Goal: Transaction & Acquisition: Purchase product/service

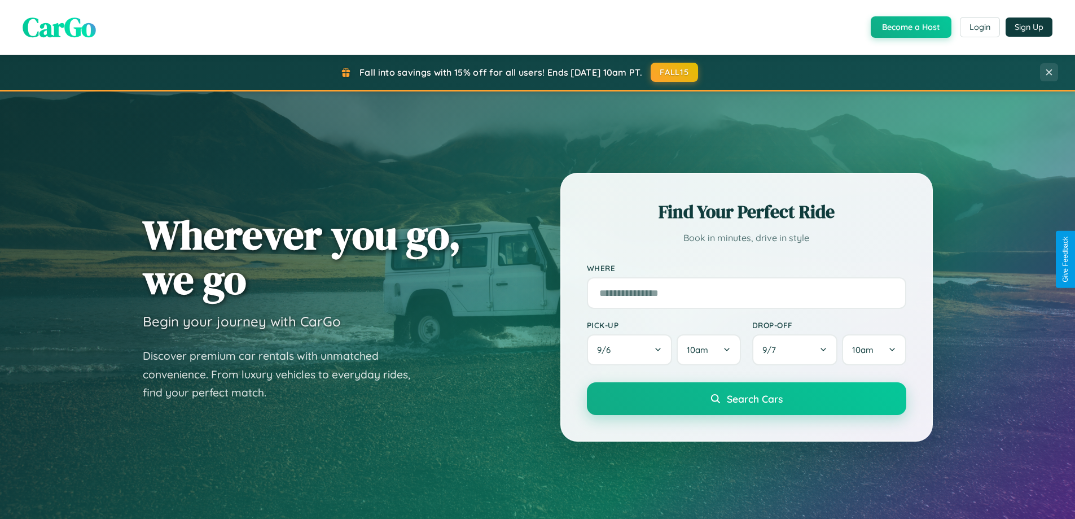
scroll to position [33, 0]
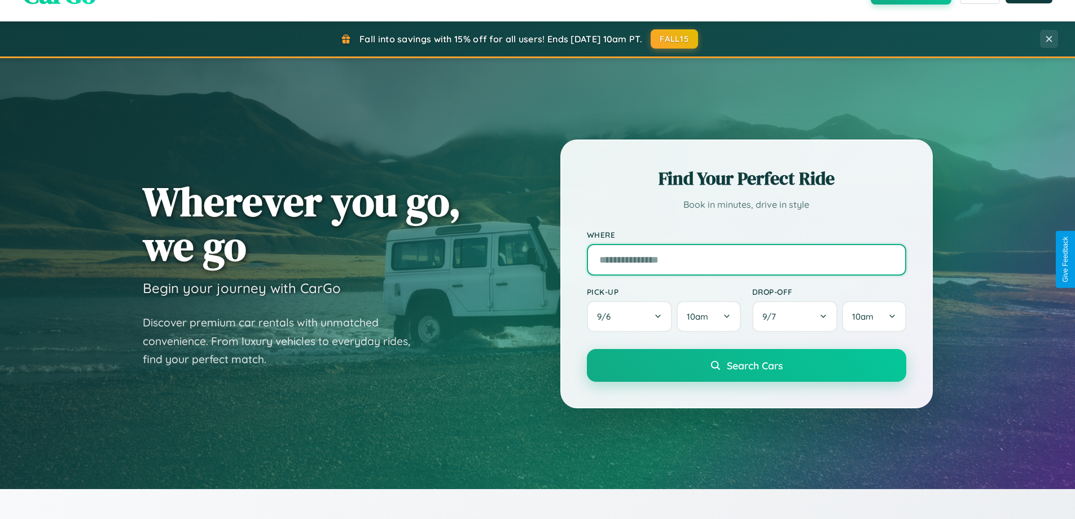
click at [746, 259] on input "text" at bounding box center [747, 260] width 320 height 32
type input "**********"
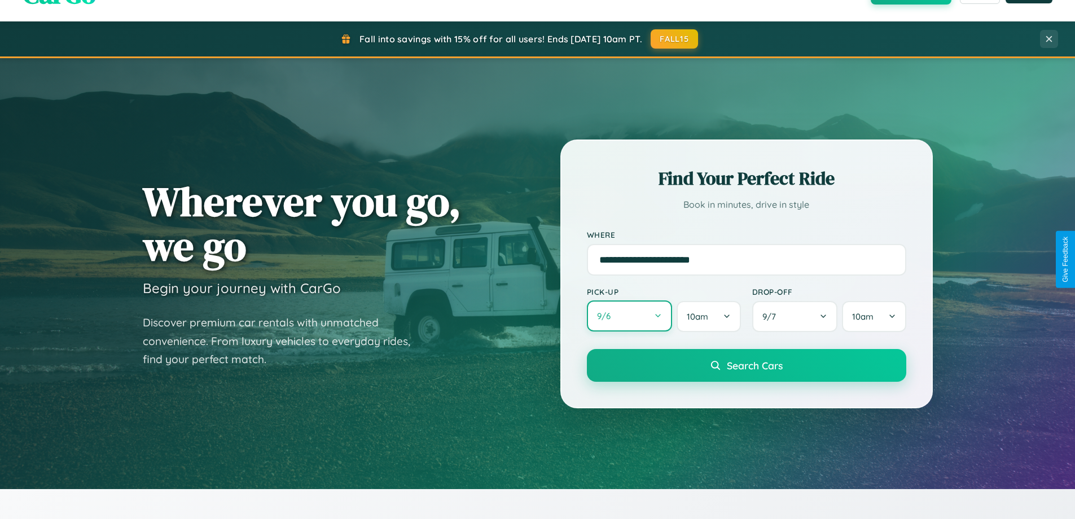
click at [629, 316] on button "9 / 6" at bounding box center [630, 315] width 86 height 31
select select "*"
select select "****"
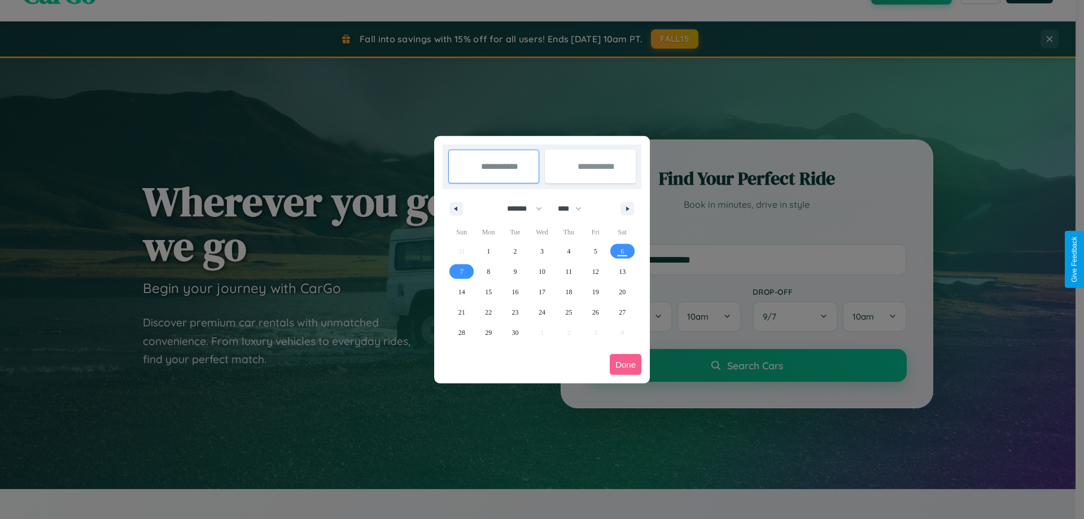
drag, startPoint x: 519, startPoint y: 208, endPoint x: 542, endPoint y: 226, distance: 28.9
click at [519, 208] on select "******* ******** ***** ***** *** **** **** ****** ********* ******* ******** **…" at bounding box center [523, 208] width 48 height 19
select select "*"
click at [575, 208] on select "**** **** **** **** **** **** **** **** **** **** **** **** **** **** **** ****…" at bounding box center [569, 208] width 34 height 19
select select "****"
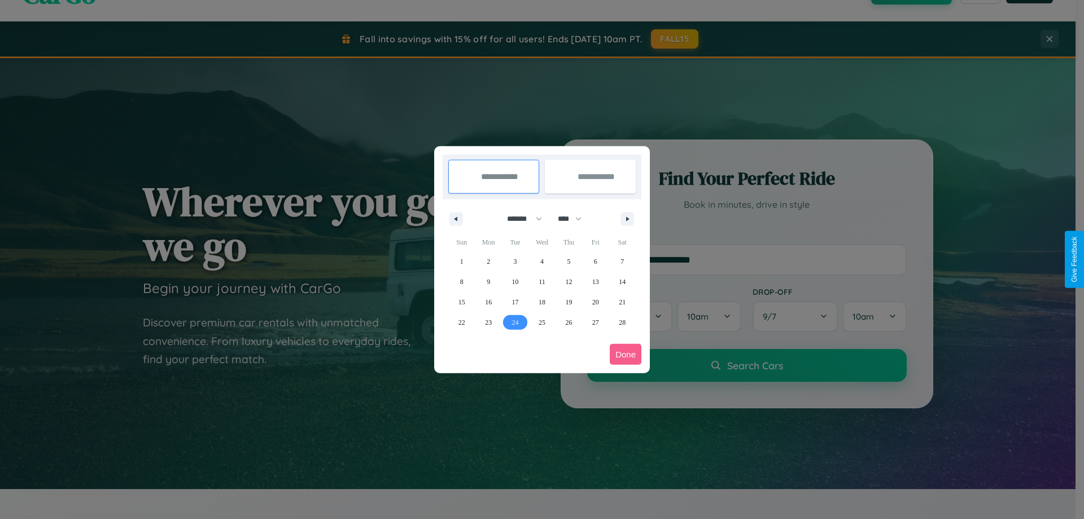
click at [515, 322] on span "24" at bounding box center [515, 322] width 7 height 20
type input "**********"
click at [627, 218] on icon "button" at bounding box center [630, 219] width 6 height 5
select select "*"
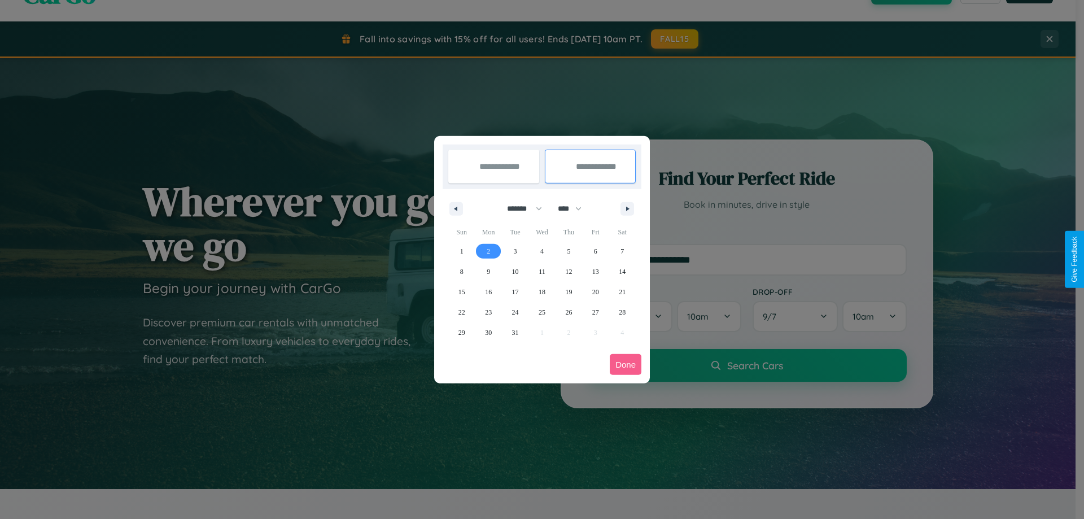
click at [488, 251] on span "2" at bounding box center [488, 251] width 3 height 20
type input "**********"
select select "*"
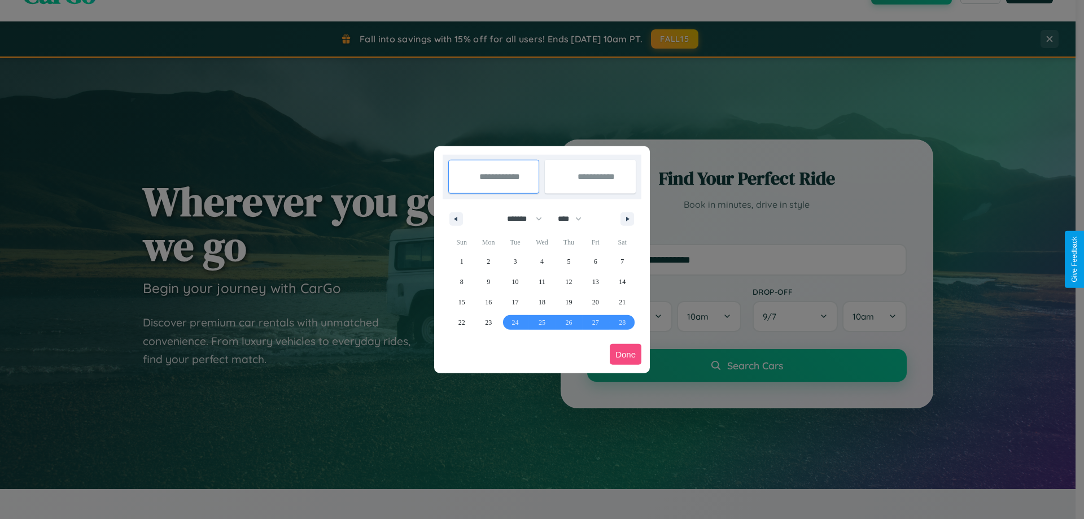
click at [626, 354] on button "Done" at bounding box center [626, 354] width 32 height 21
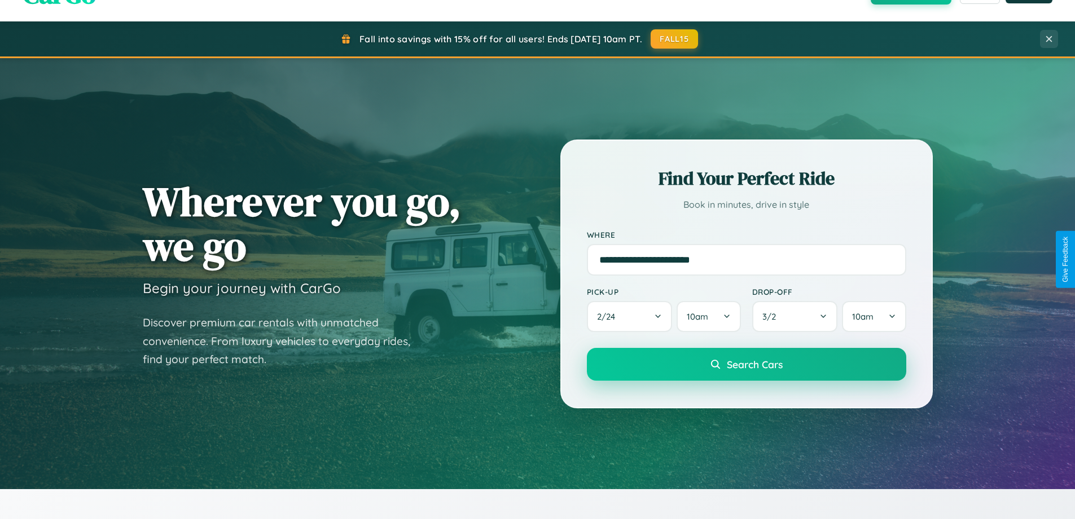
click at [746, 364] on span "Search Cars" at bounding box center [755, 364] width 56 height 12
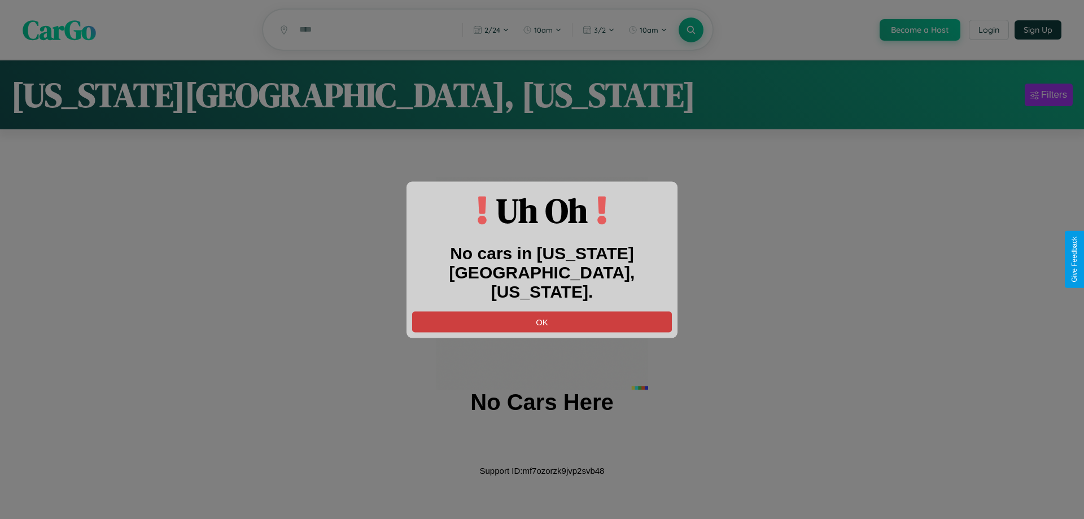
click at [542, 312] on button "OK" at bounding box center [542, 321] width 260 height 21
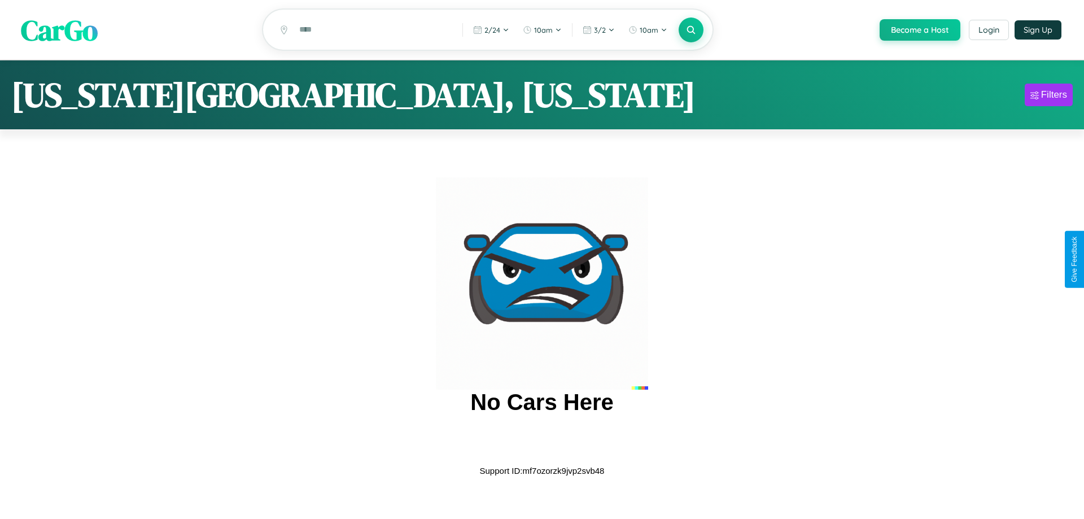
click at [59, 30] on span "CarGo" at bounding box center [59, 29] width 77 height 39
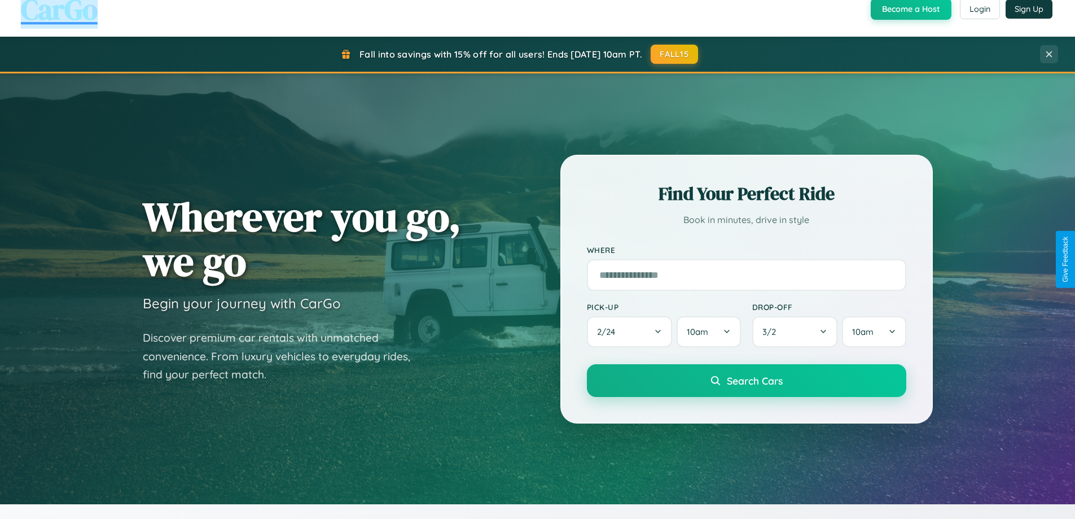
scroll to position [487, 0]
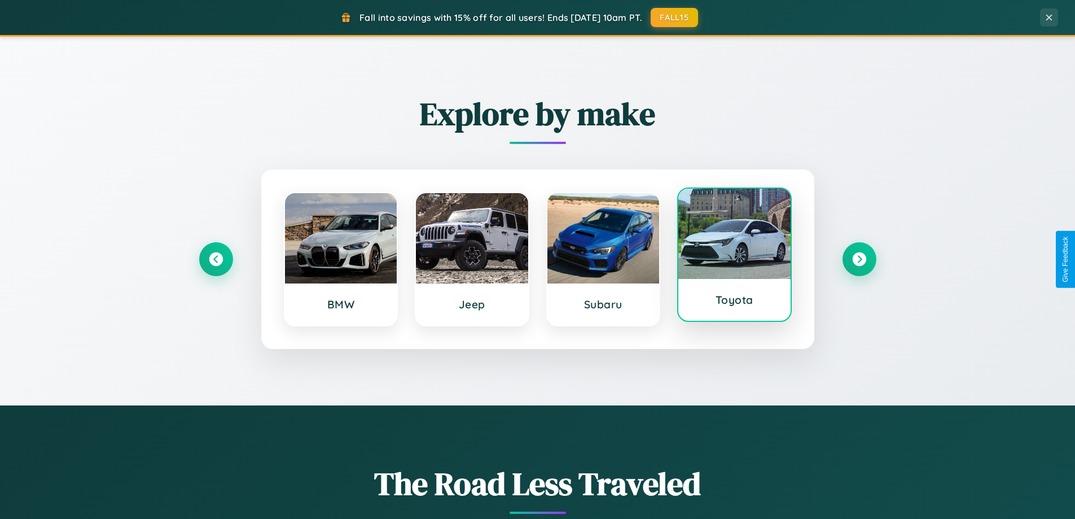
click at [735, 256] on div at bounding box center [735, 234] width 112 height 90
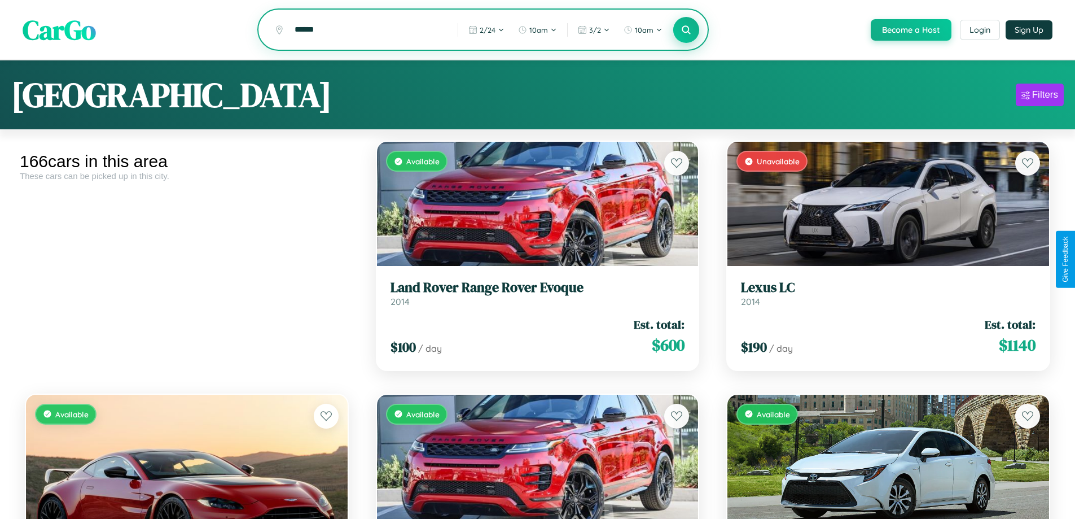
click at [686, 30] on icon at bounding box center [686, 29] width 11 height 11
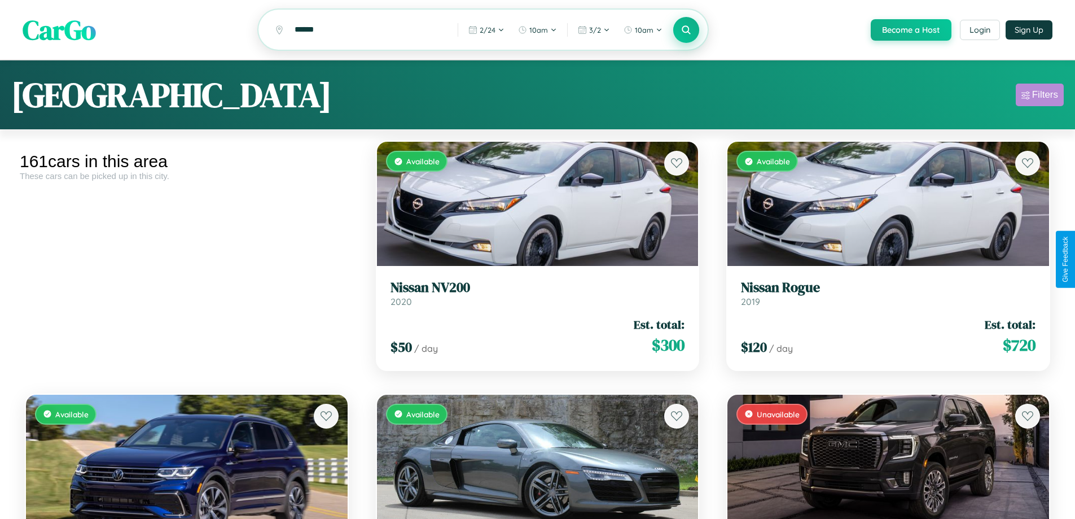
click at [1040, 97] on div "Filters" at bounding box center [1046, 94] width 26 height 11
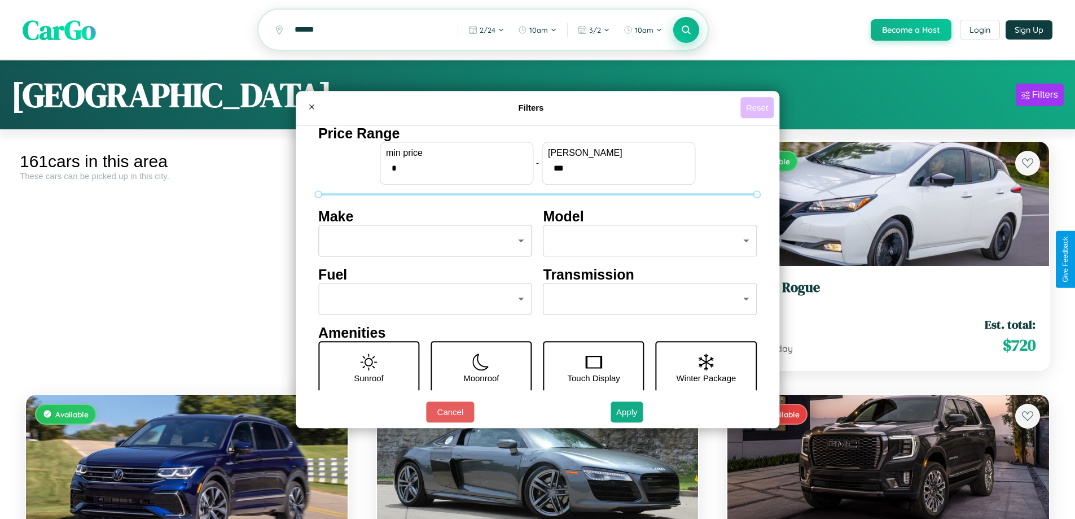
click at [759, 107] on button "Reset" at bounding box center [757, 107] width 33 height 21
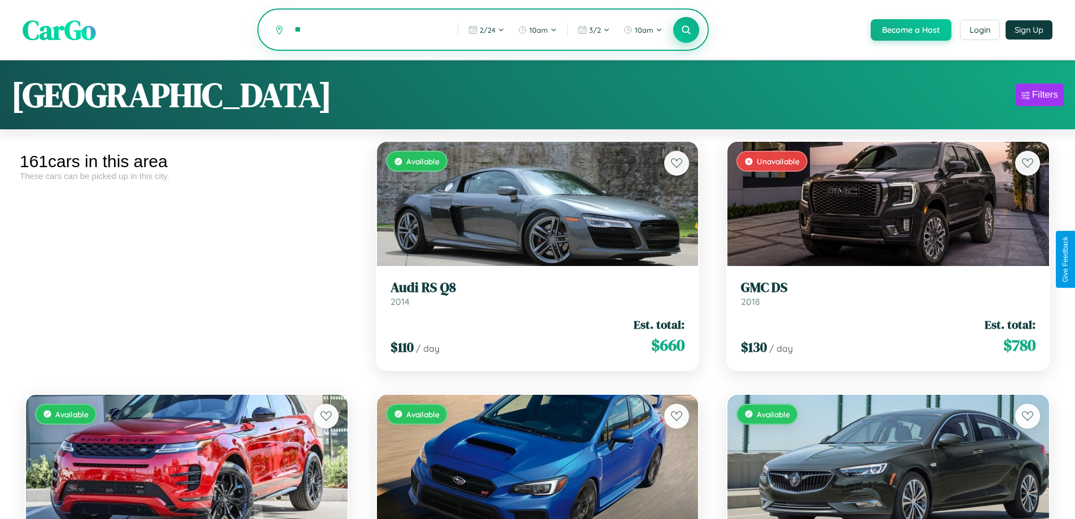
type input "*"
type input "*****"
click at [686, 30] on icon at bounding box center [686, 29] width 11 height 11
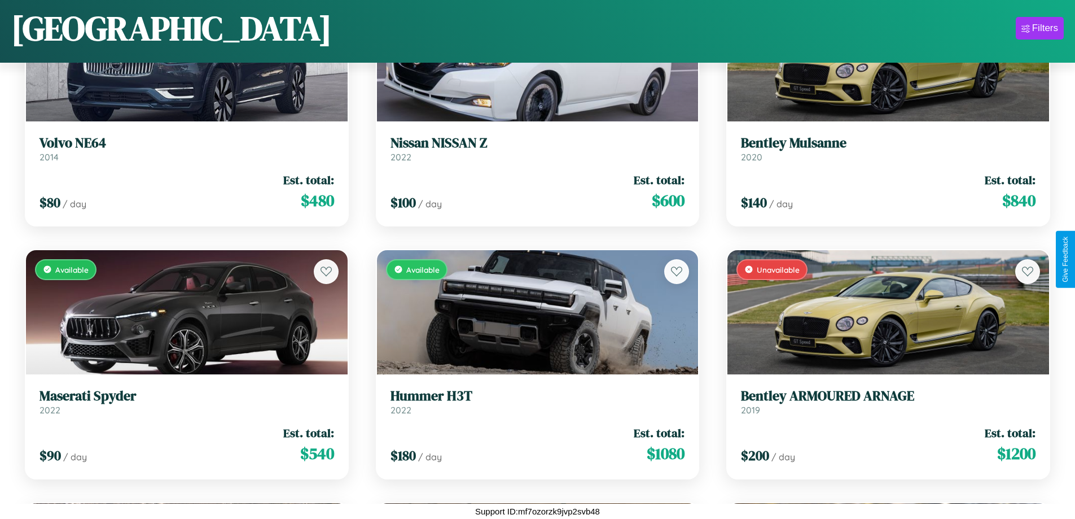
scroll to position [11788, 0]
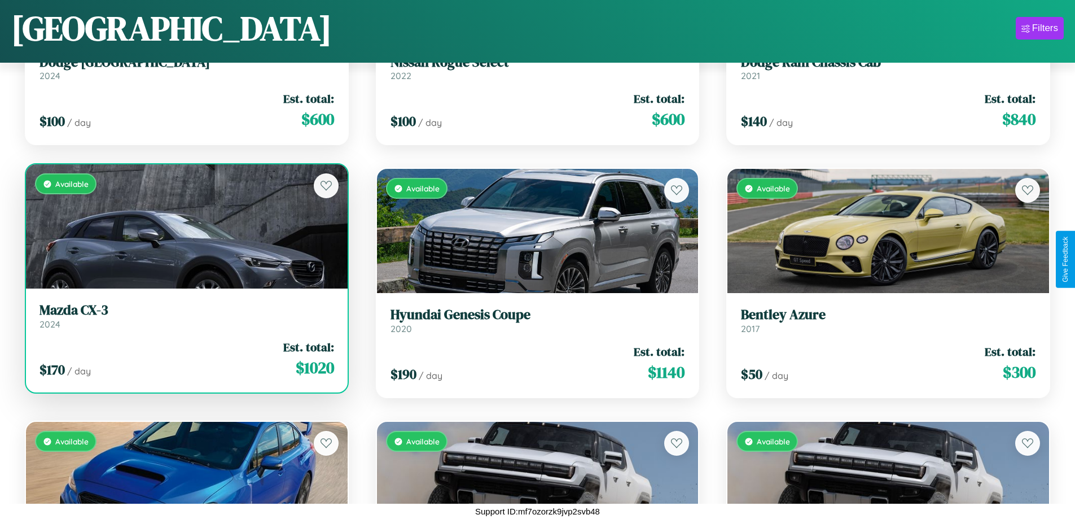
click at [185, 231] on div "Available" at bounding box center [187, 226] width 322 height 124
click at [185, 226] on div "Available" at bounding box center [187, 226] width 322 height 124
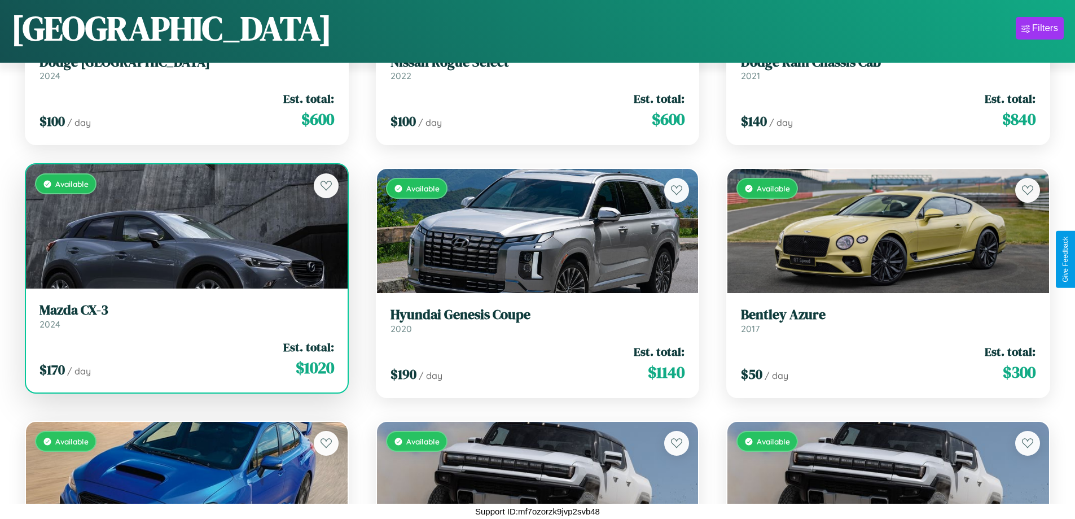
click at [185, 226] on div "Available" at bounding box center [187, 226] width 322 height 124
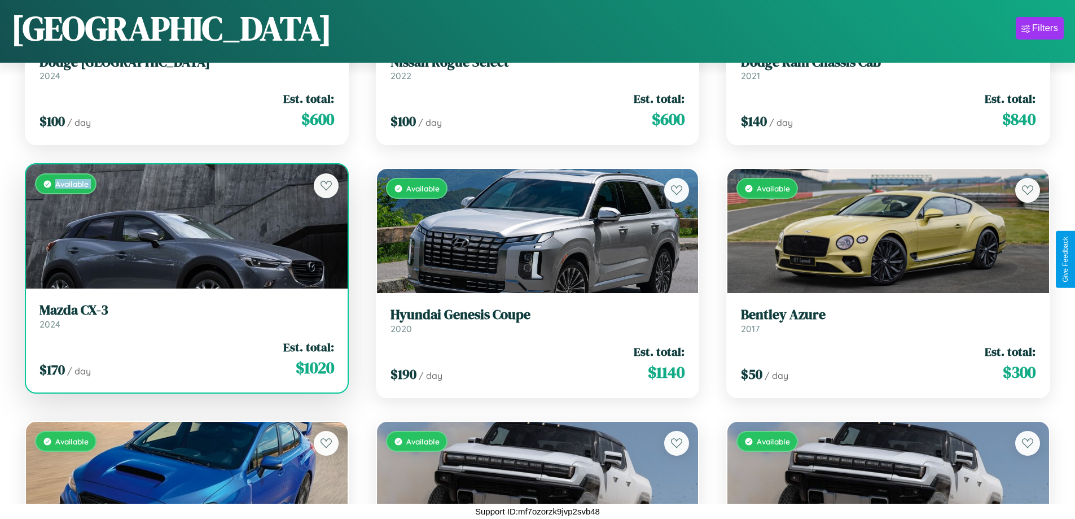
click at [185, 226] on div "Available" at bounding box center [187, 226] width 322 height 124
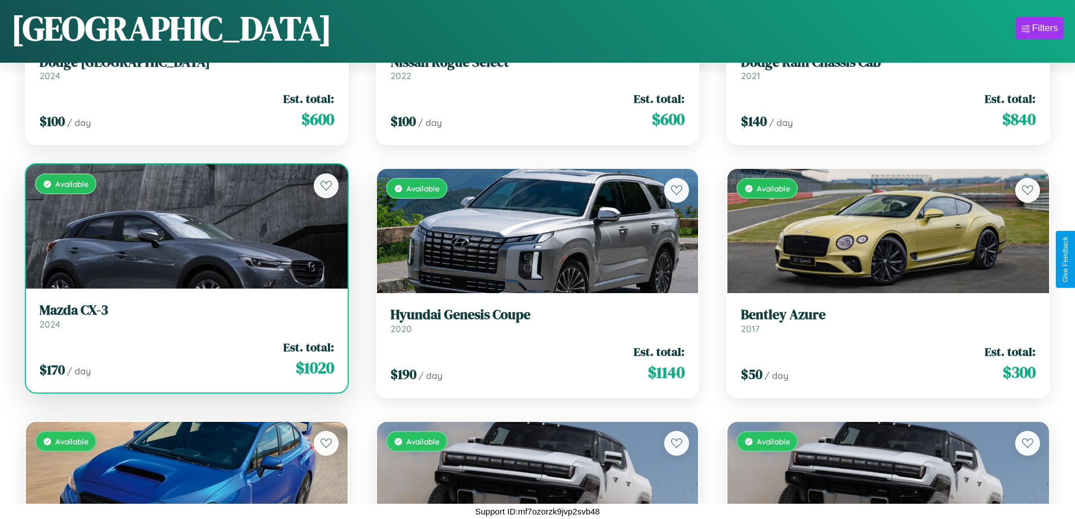
click at [185, 226] on div "Available" at bounding box center [187, 226] width 322 height 124
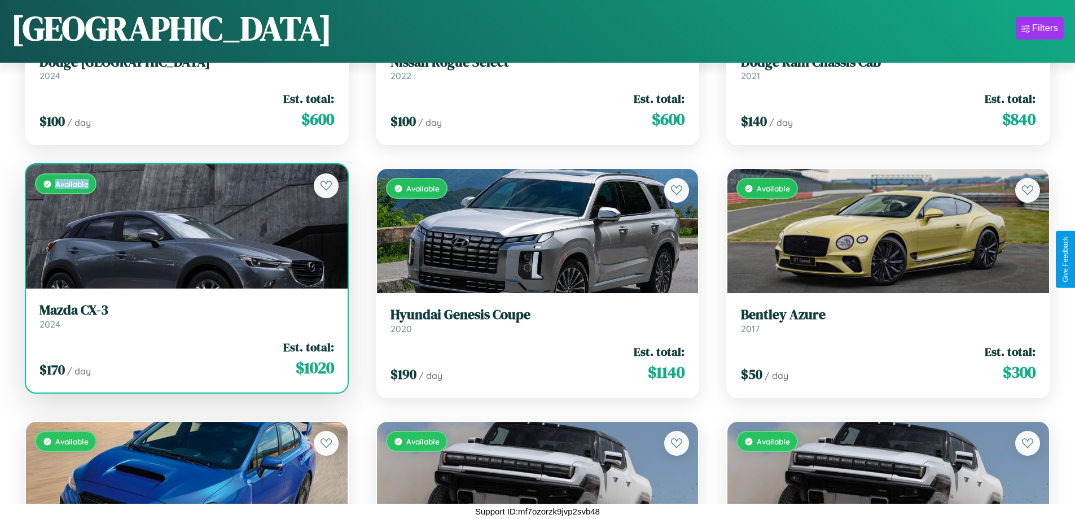
click at [185, 226] on div "Available" at bounding box center [187, 226] width 322 height 124
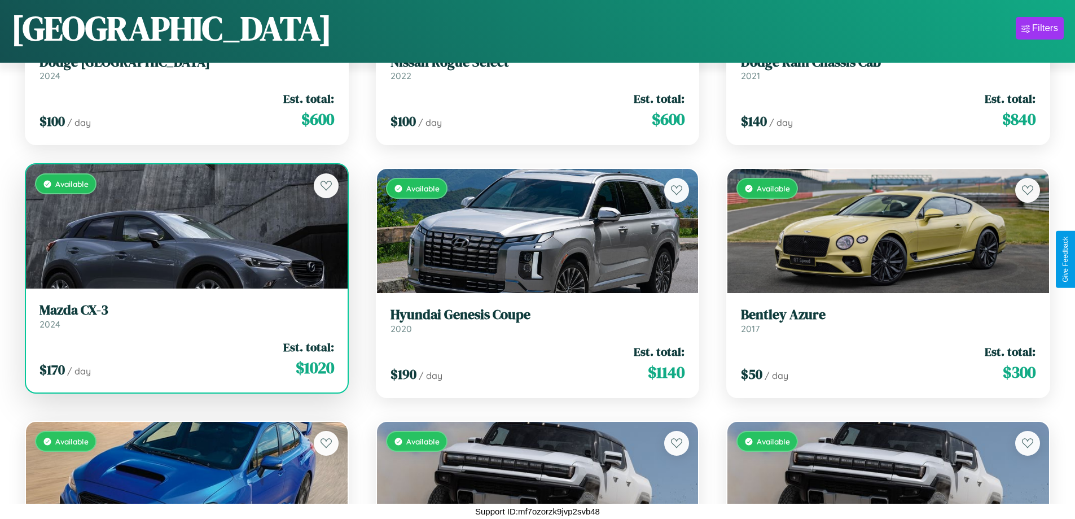
click at [185, 316] on h3 "Mazda CX-3" at bounding box center [187, 310] width 295 height 16
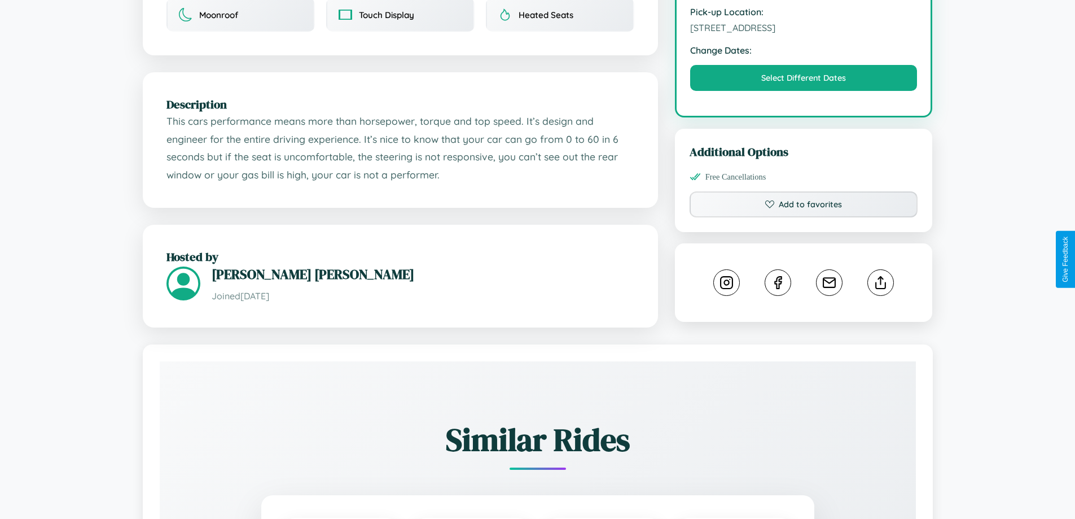
scroll to position [371, 0]
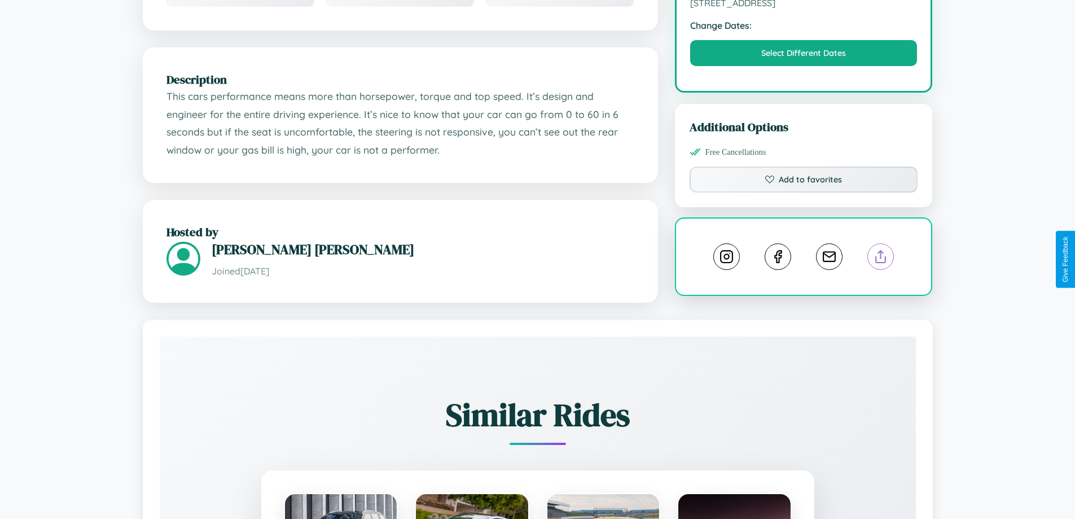
click at [881, 258] on line at bounding box center [881, 255] width 0 height 8
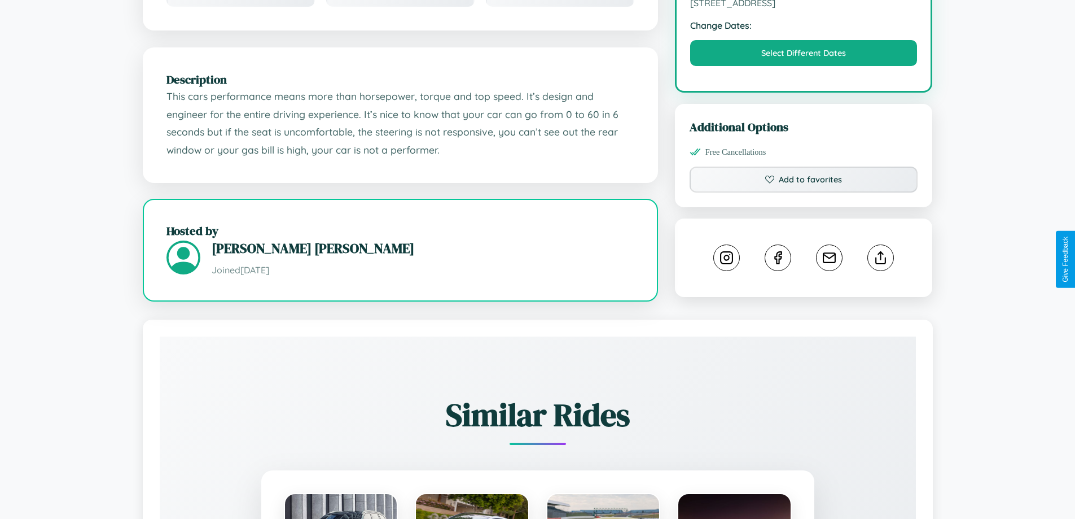
scroll to position [293, 0]
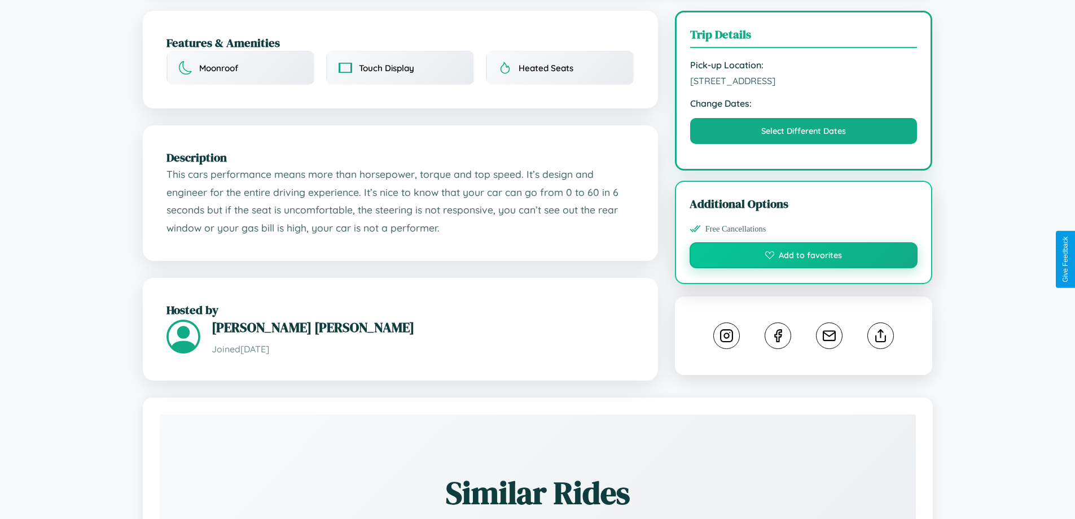
click at [804, 257] on button "Add to favorites" at bounding box center [804, 255] width 229 height 26
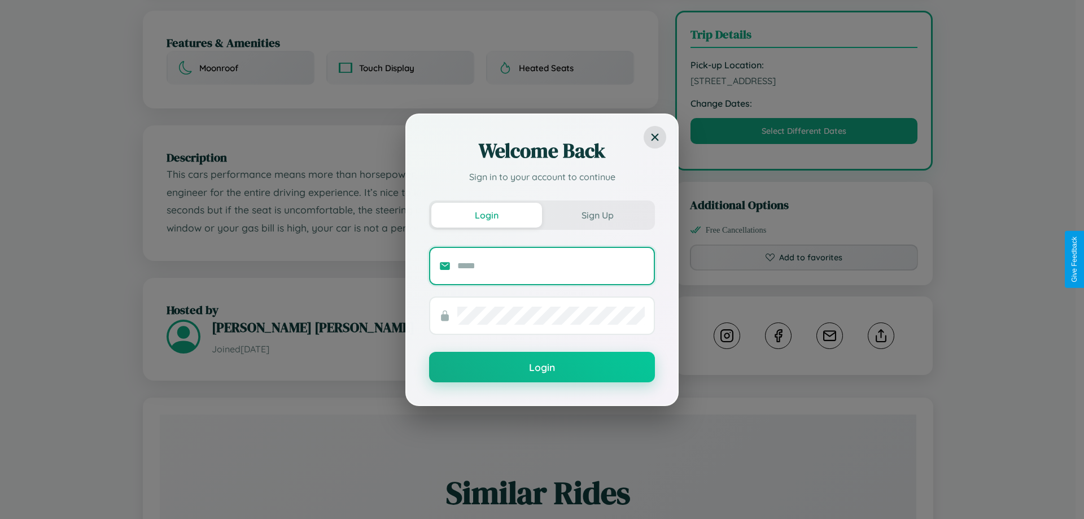
click at [551, 265] on input "text" at bounding box center [550, 266] width 187 height 18
type input "**********"
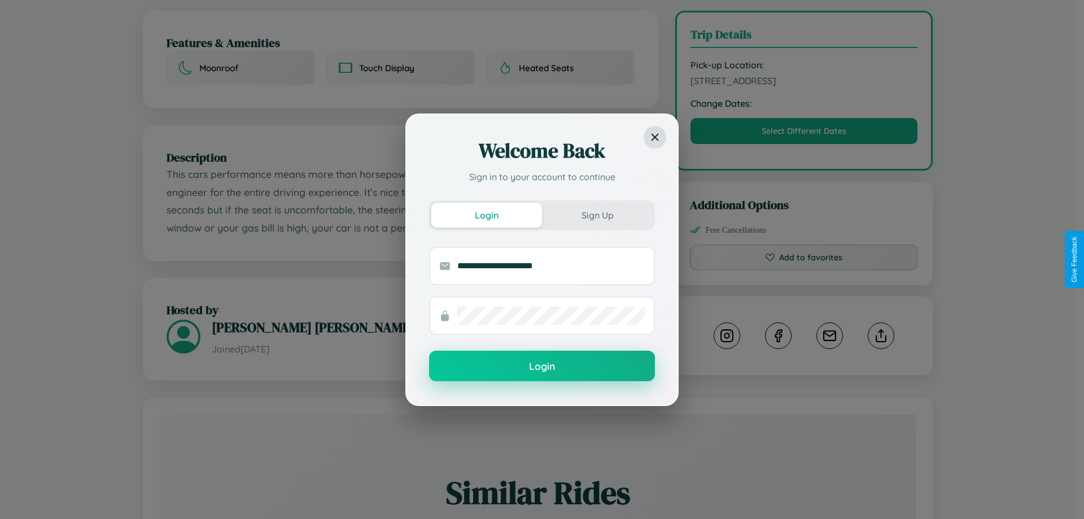
click at [542, 366] on button "Login" at bounding box center [542, 366] width 226 height 30
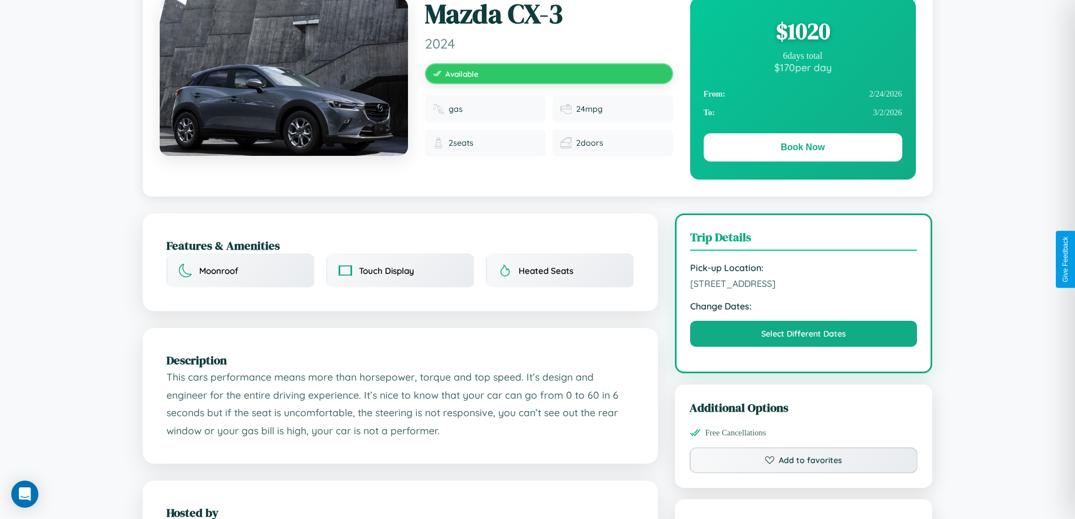
scroll to position [0, 0]
